Goal: Information Seeking & Learning: Learn about a topic

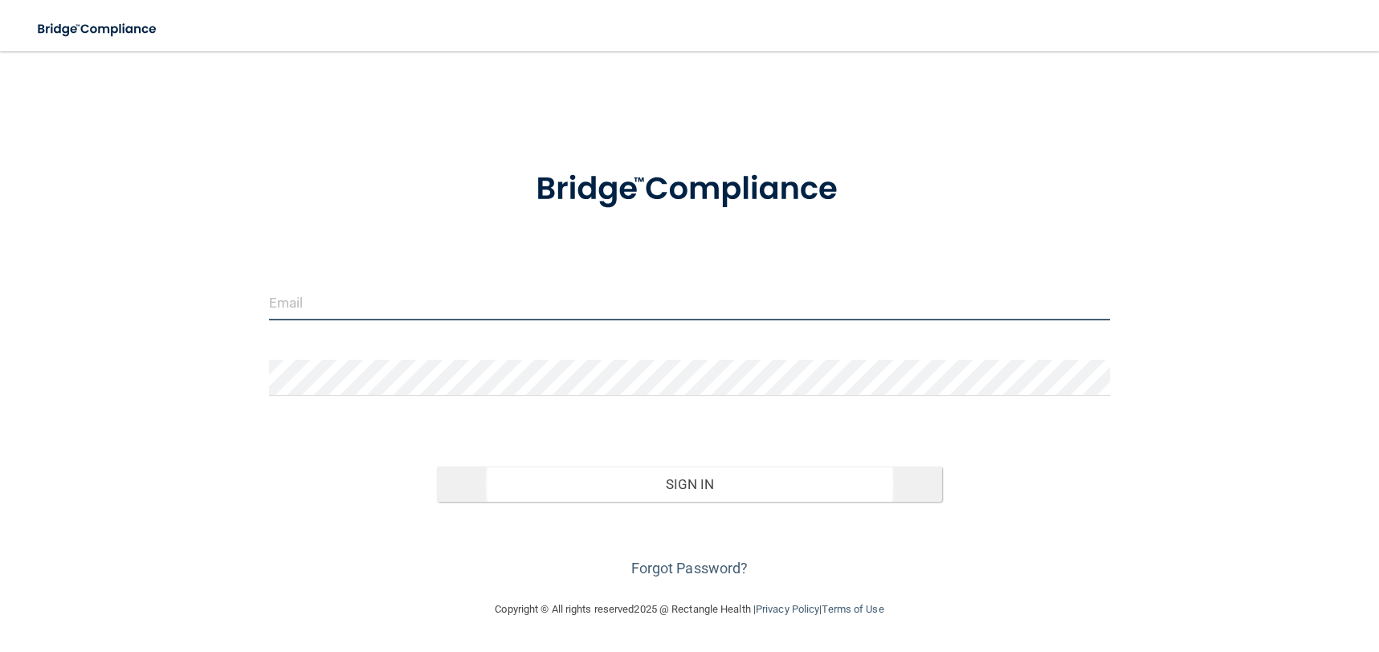
type input "[EMAIL_ADDRESS][DOMAIN_NAME]"
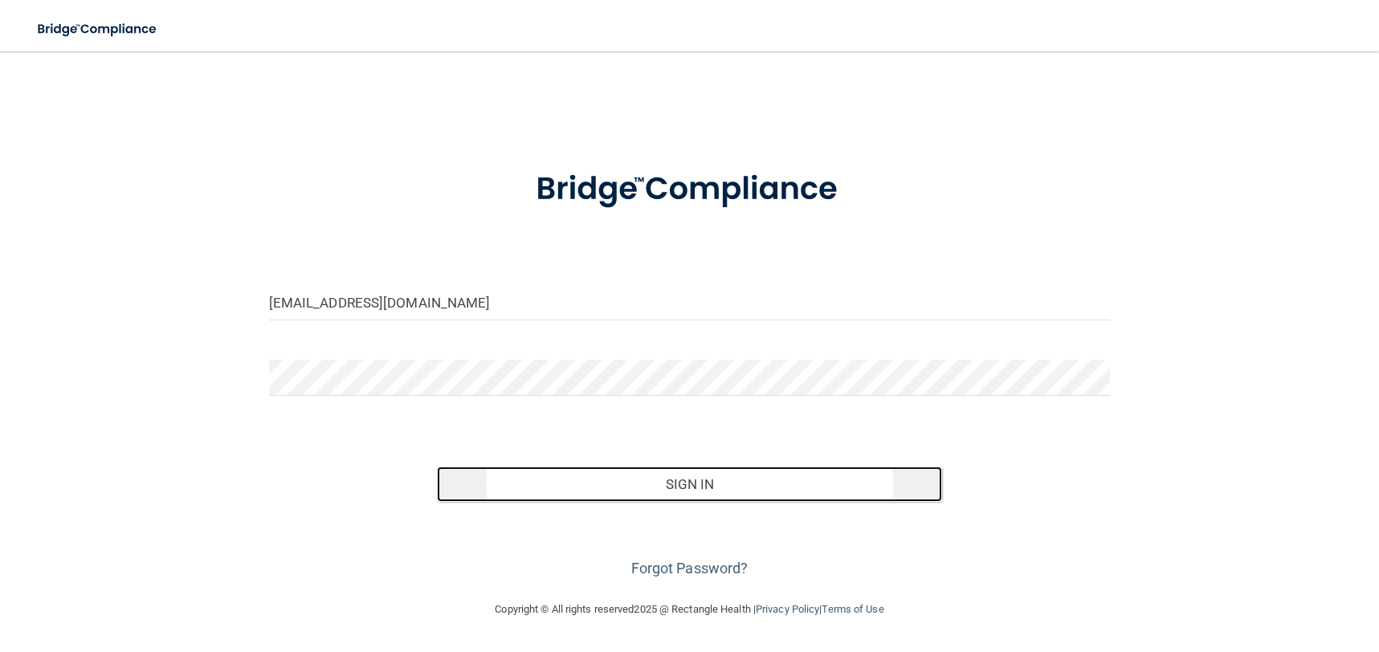
click at [669, 487] on button "Sign In" at bounding box center [689, 484] width 505 height 35
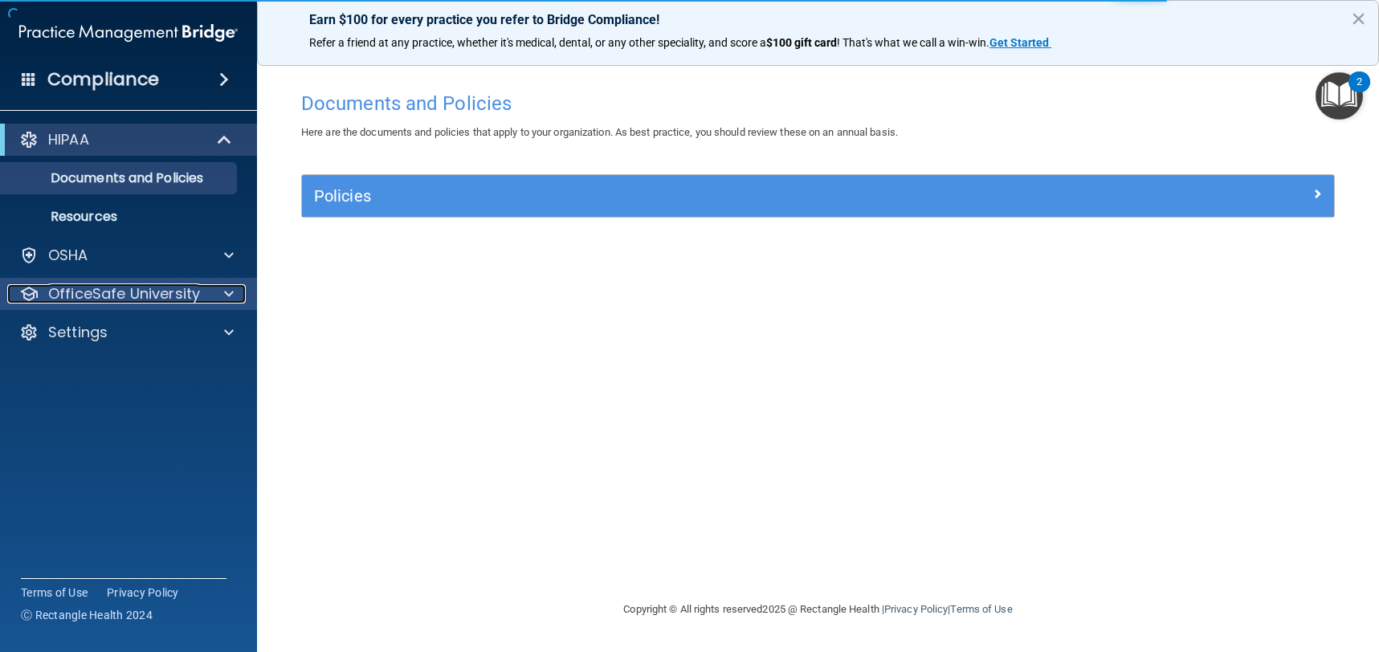
click at [226, 294] on span at bounding box center [229, 293] width 10 height 19
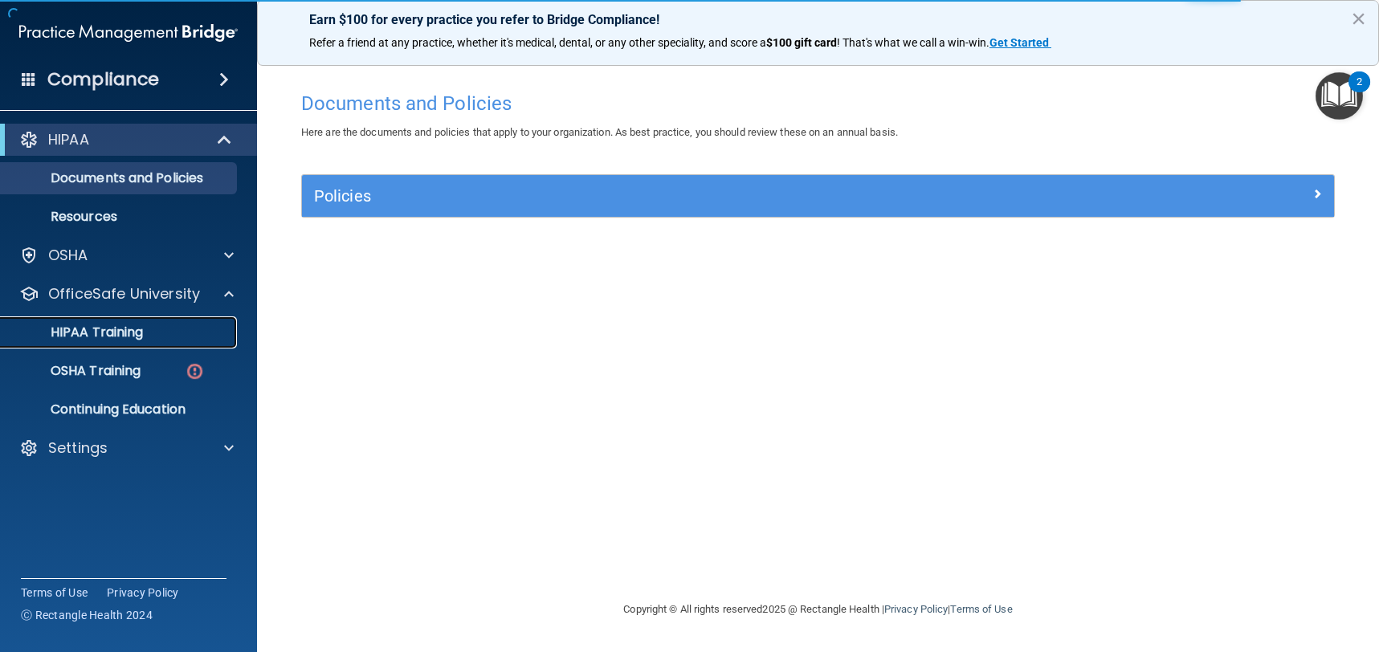
click at [142, 335] on p "HIPAA Training" at bounding box center [76, 332] width 133 height 16
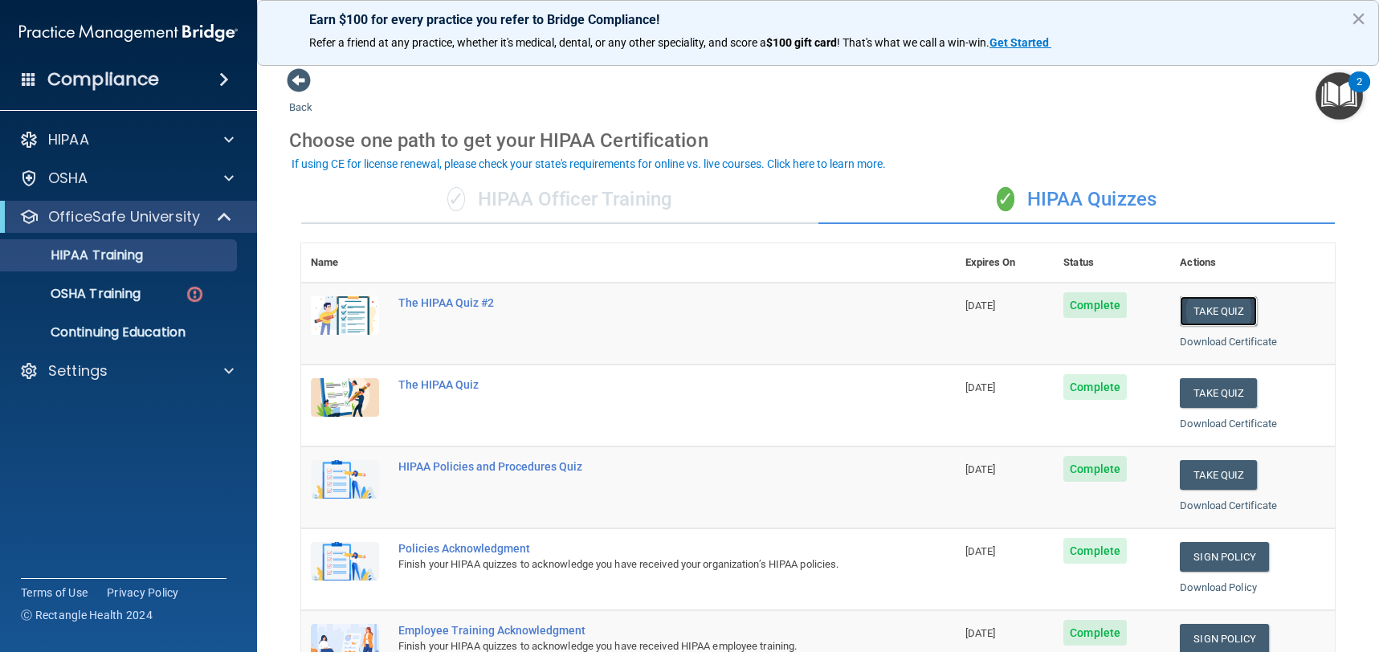
click at [1213, 305] on button "Take Quiz" at bounding box center [1218, 311] width 77 height 30
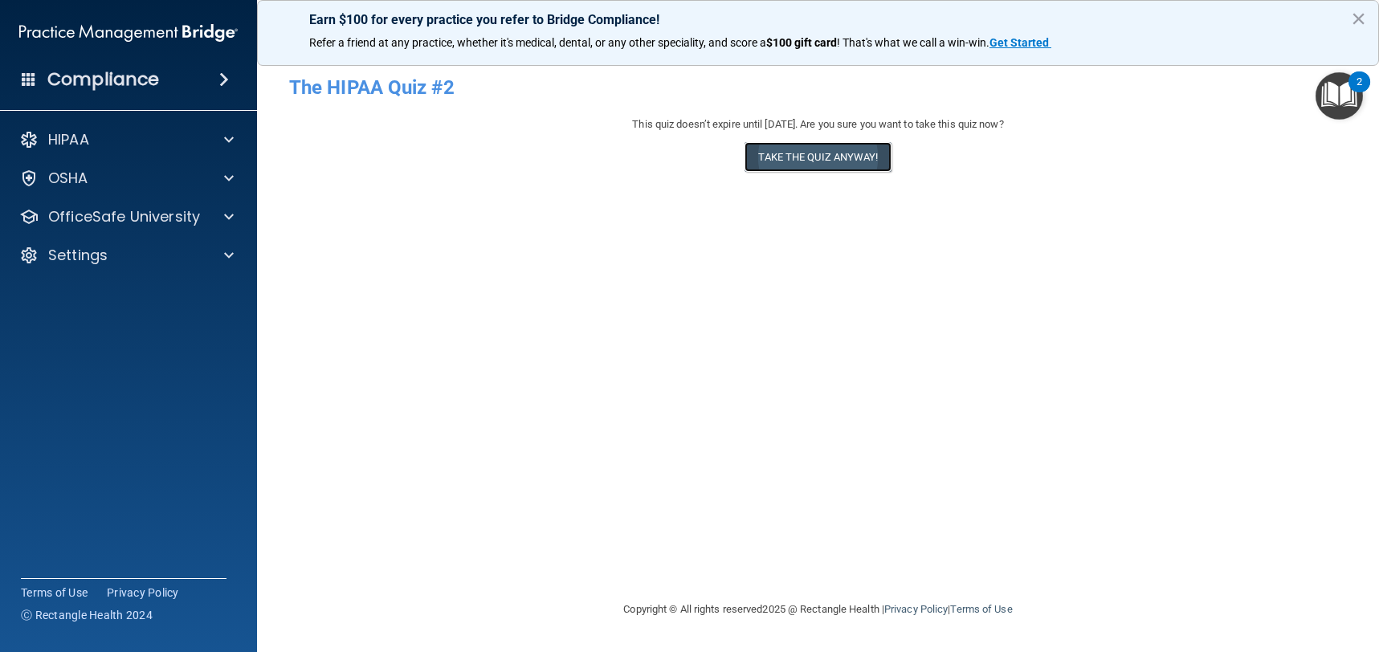
click at [818, 157] on button "Take the quiz anyway!" at bounding box center [817, 157] width 146 height 30
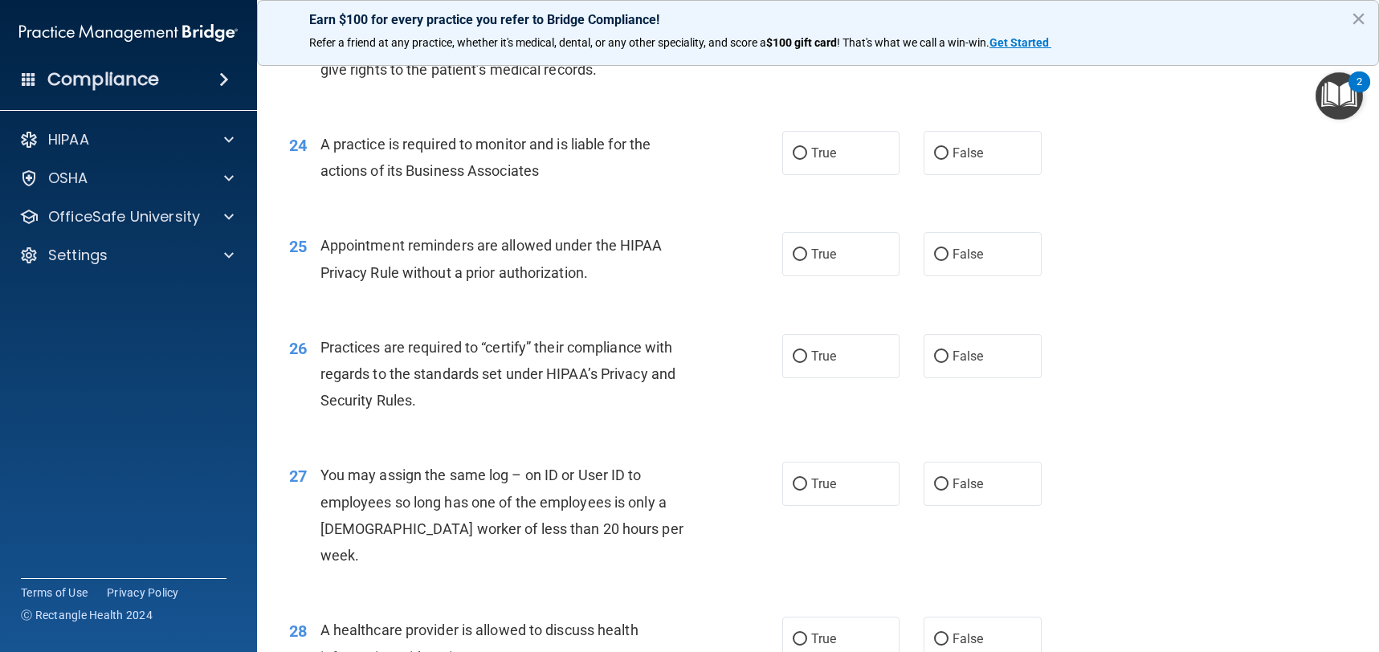
scroll to position [2737, 0]
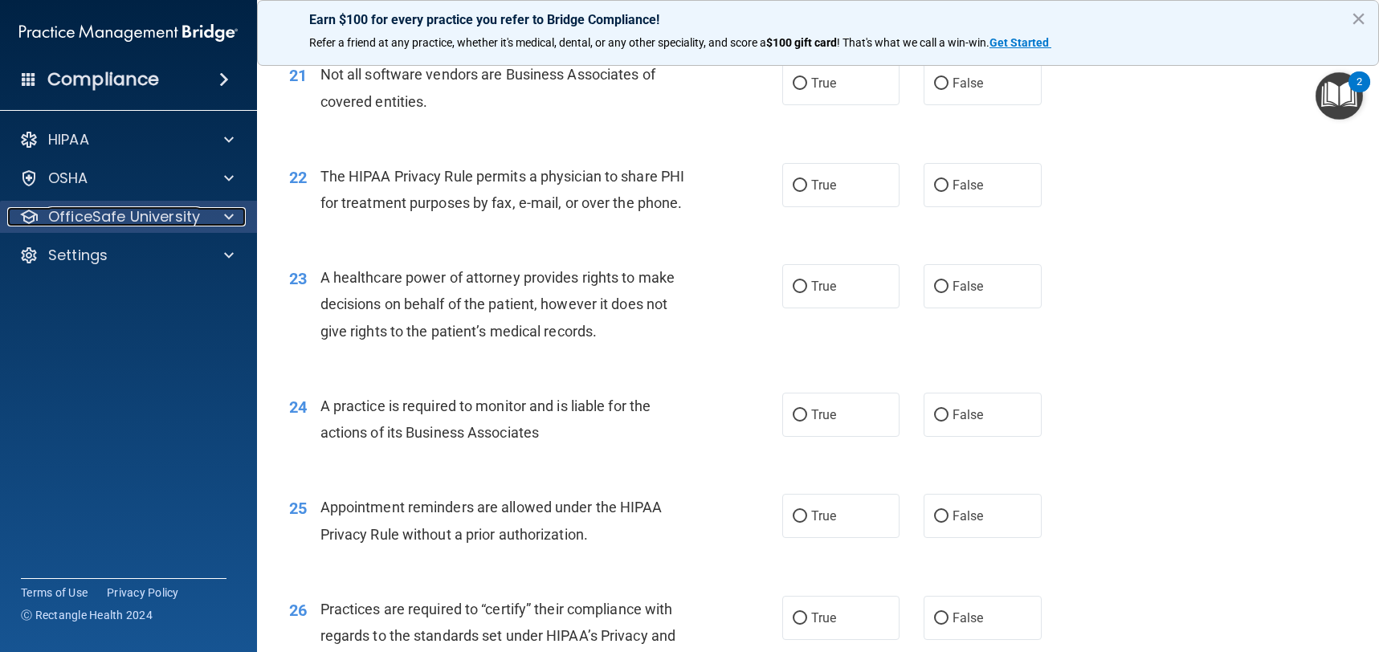
click at [191, 218] on p "OfficeSafe University" at bounding box center [124, 216] width 152 height 19
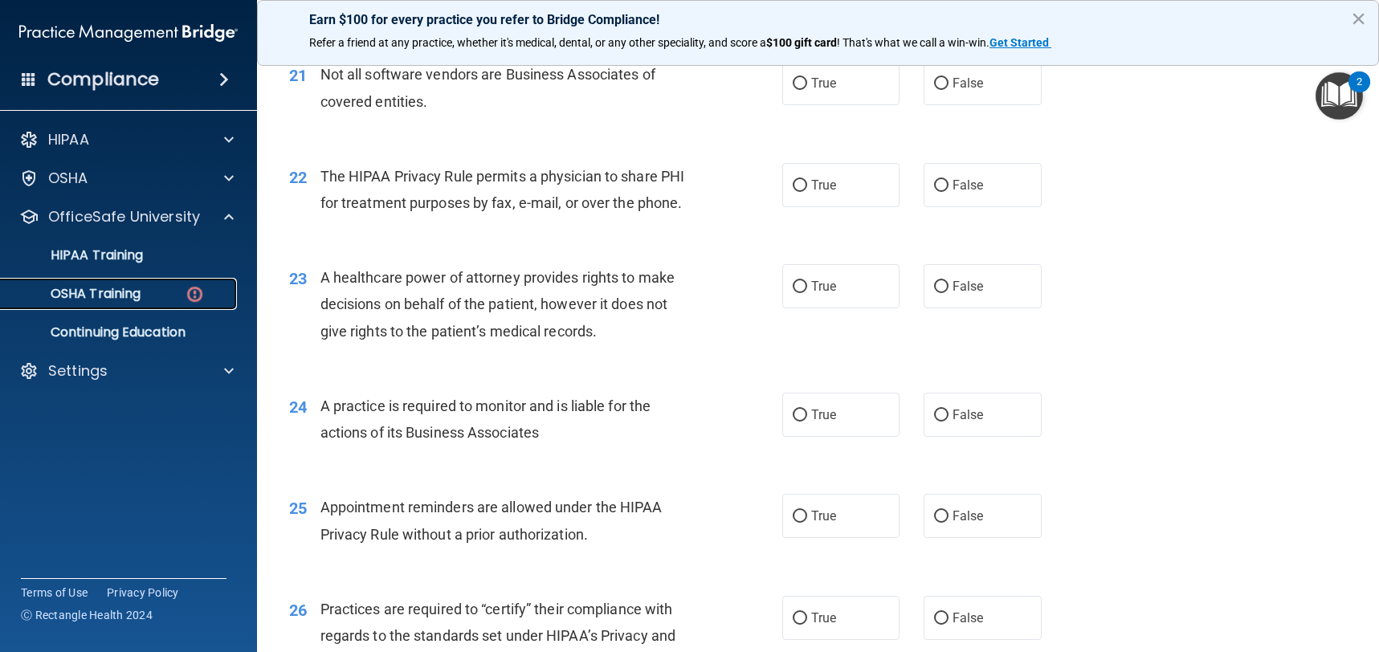
click at [162, 292] on div "OSHA Training" at bounding box center [119, 294] width 219 height 16
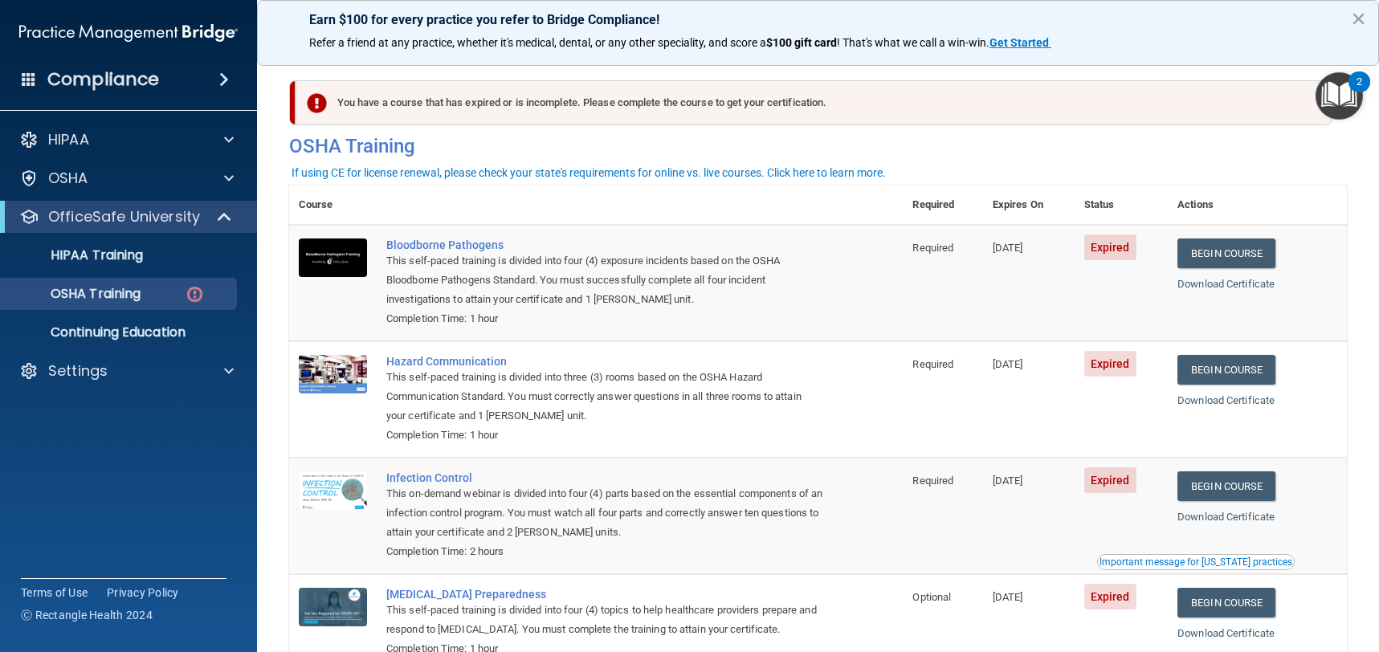
click at [1104, 251] on span "Expired" at bounding box center [1110, 247] width 52 height 26
click at [439, 247] on div "Bloodborne Pathogens" at bounding box center [604, 245] width 436 height 13
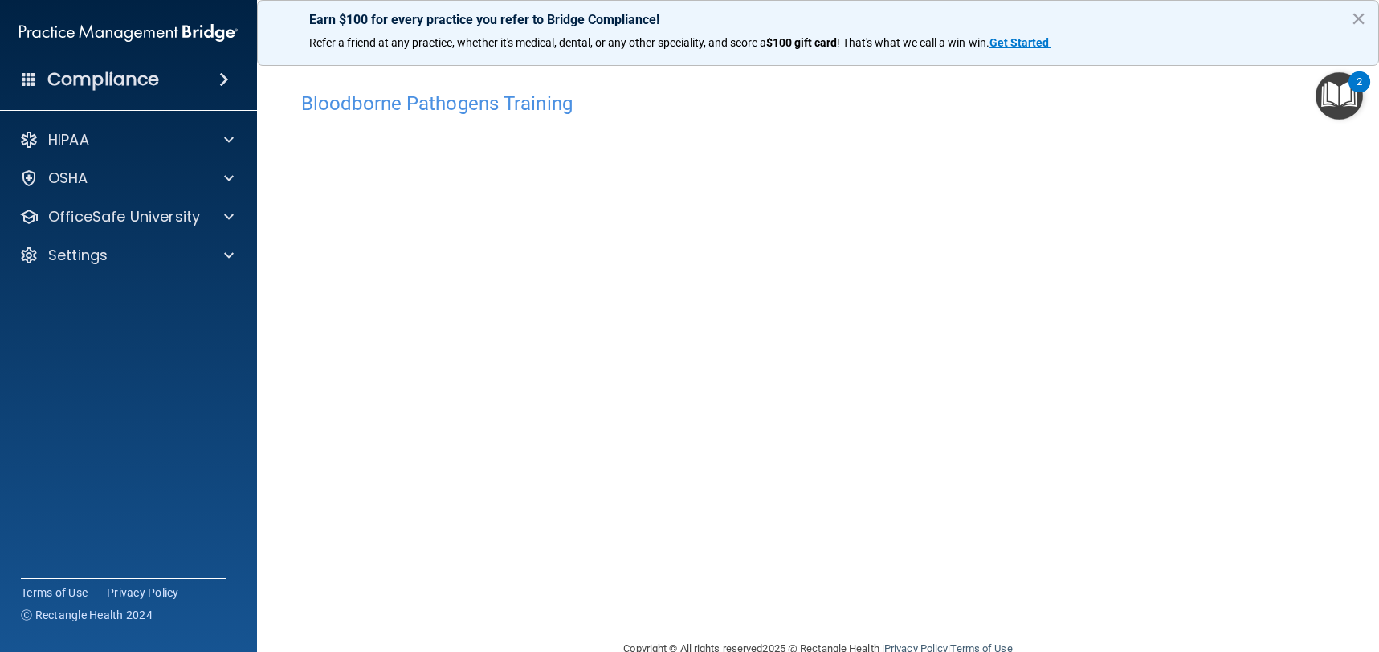
scroll to position [35, 0]
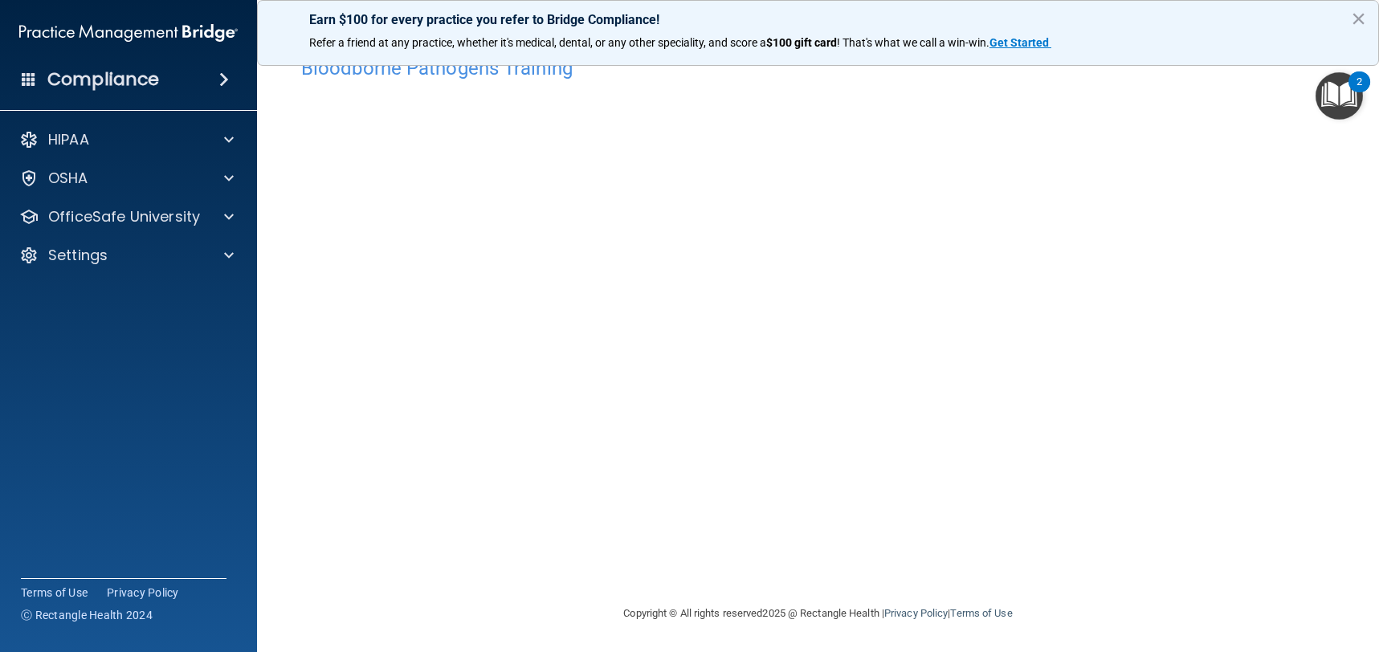
drag, startPoint x: 1339, startPoint y: 89, endPoint x: 1331, endPoint y: 92, distance: 8.4
click at [1340, 87] on img "Open Resource Center, 2 new notifications" at bounding box center [1338, 95] width 47 height 47
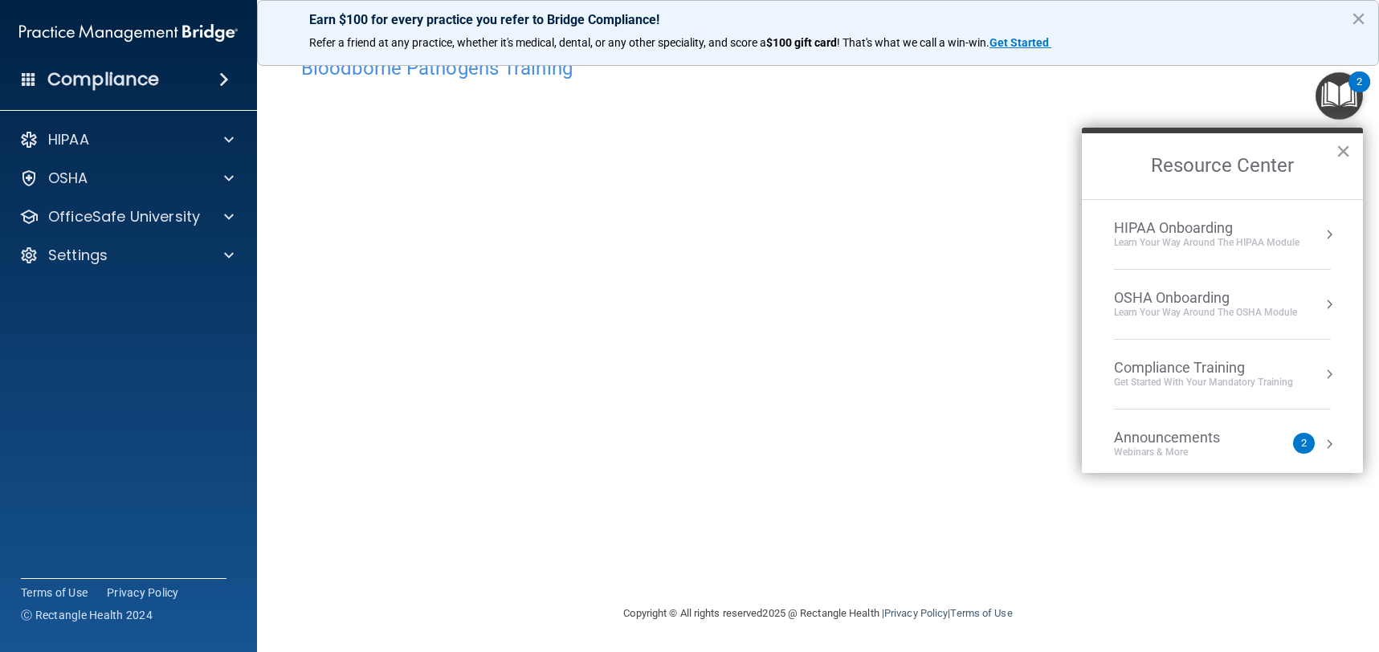
click at [1343, 147] on button "×" at bounding box center [1343, 151] width 15 height 26
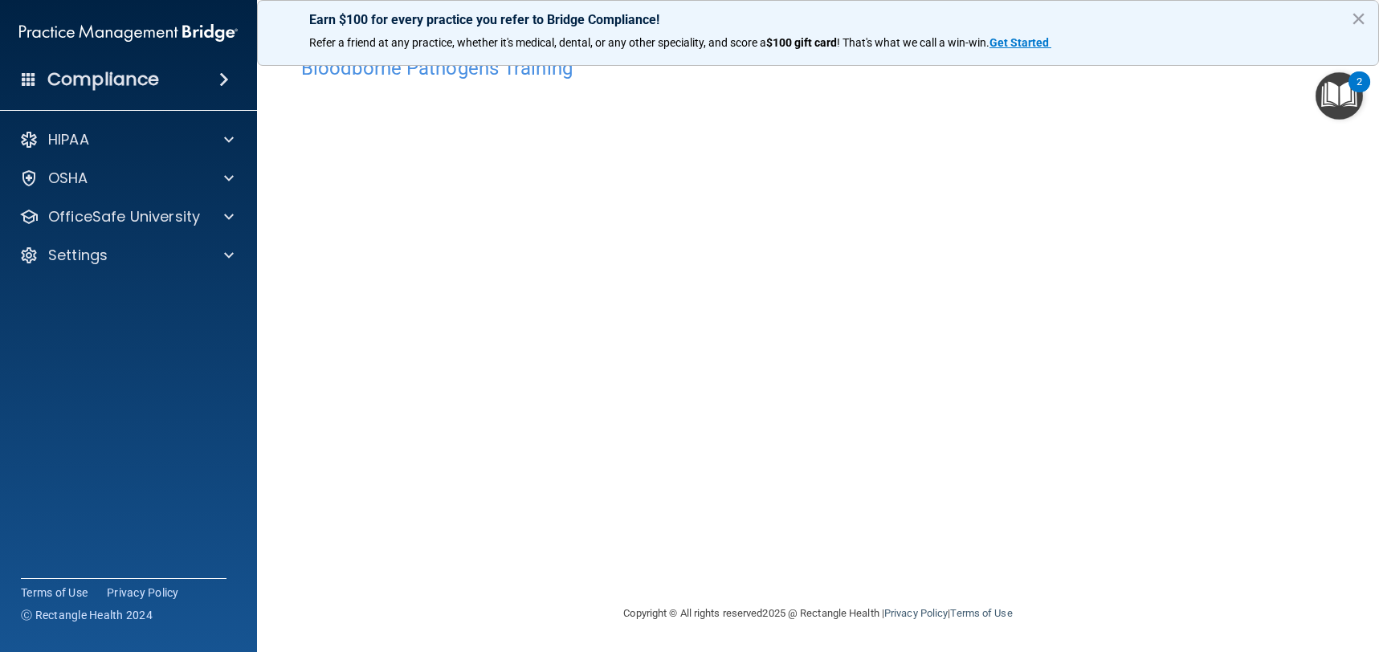
scroll to position [0, 0]
